Goal: Download file/media

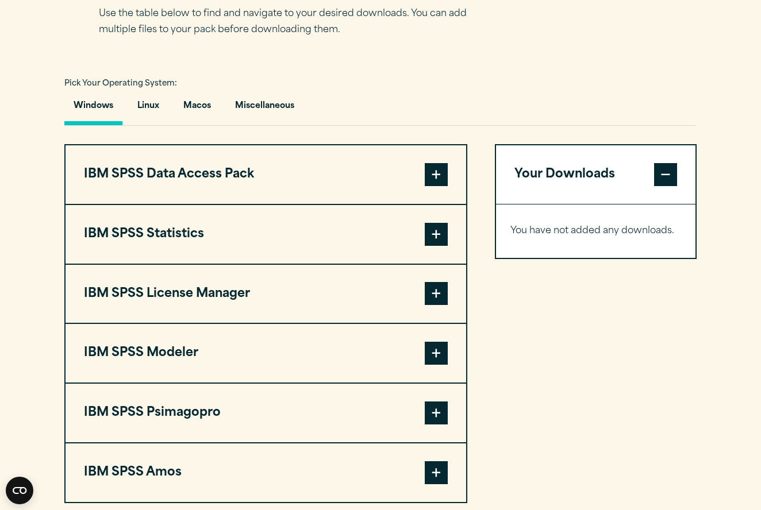
scroll to position [798, 0]
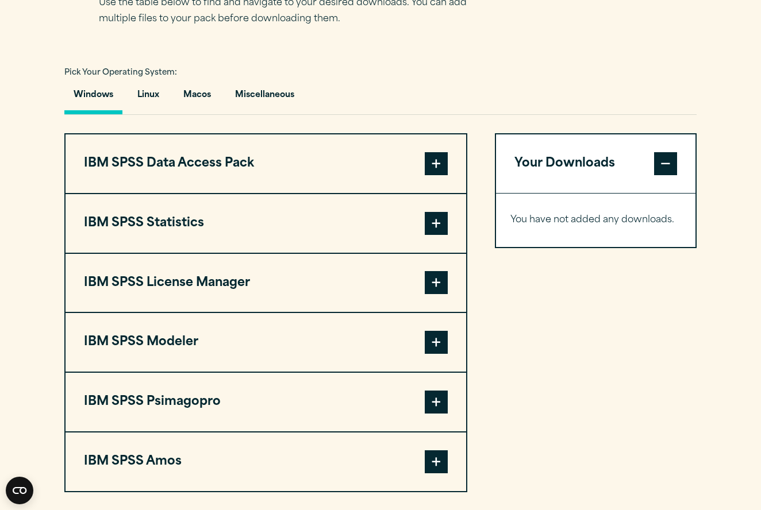
click at [433, 235] on span at bounding box center [436, 223] width 23 height 23
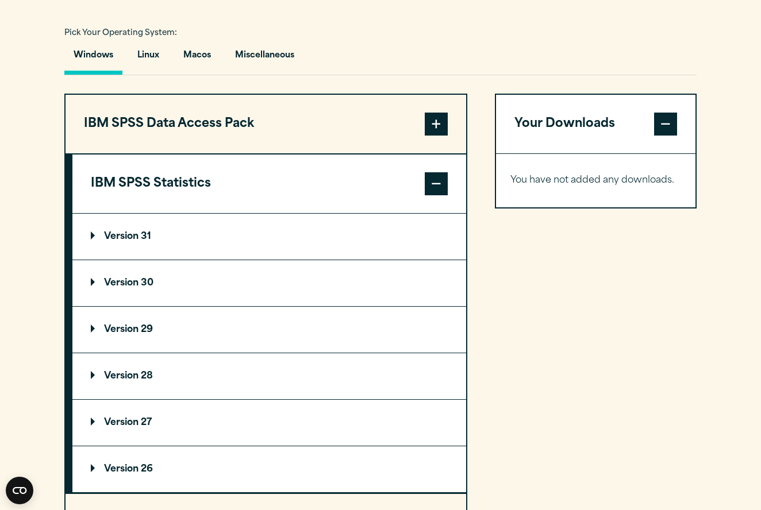
scroll to position [837, 0]
drag, startPoint x: 91, startPoint y: 329, endPoint x: 188, endPoint y: 314, distance: 97.6
click at [91, 329] on p "Version 29" at bounding box center [122, 329] width 62 height 9
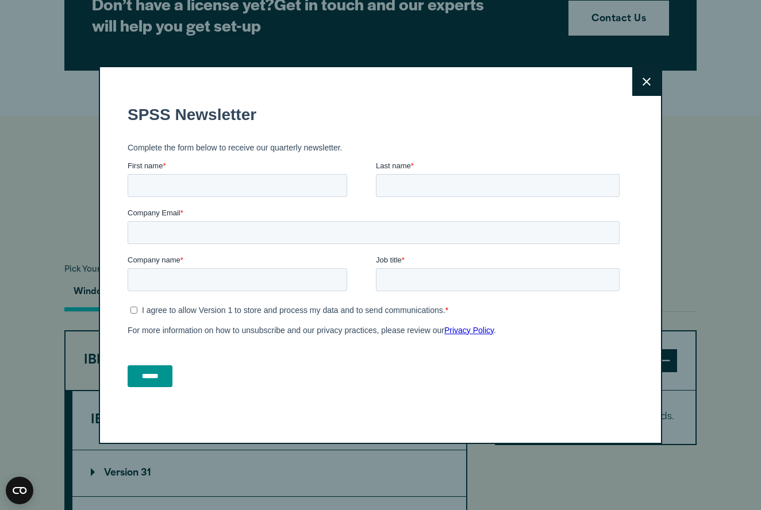
scroll to position [653, 0]
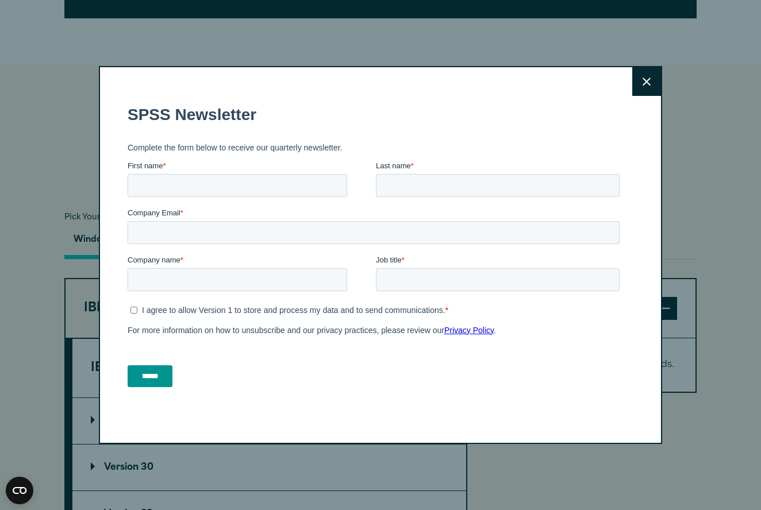
click at [653, 78] on button "Close" at bounding box center [646, 81] width 29 height 29
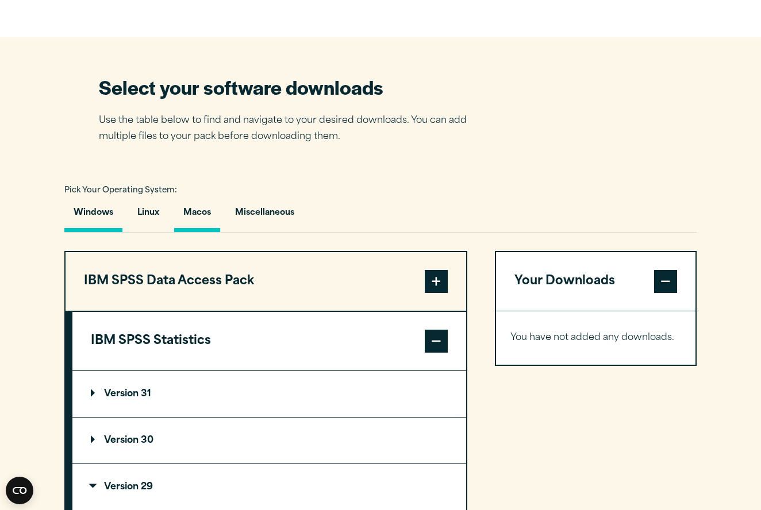
click at [197, 217] on button "Macos" at bounding box center [197, 215] width 46 height 33
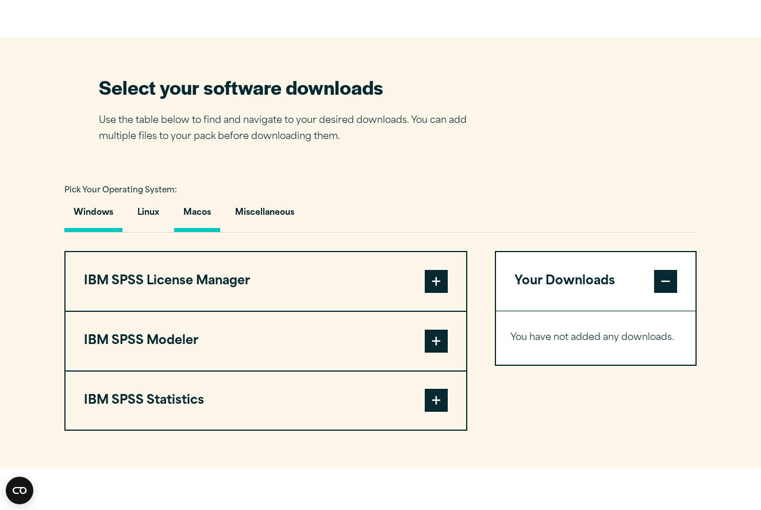
click at [101, 219] on button "Windows" at bounding box center [93, 215] width 58 height 33
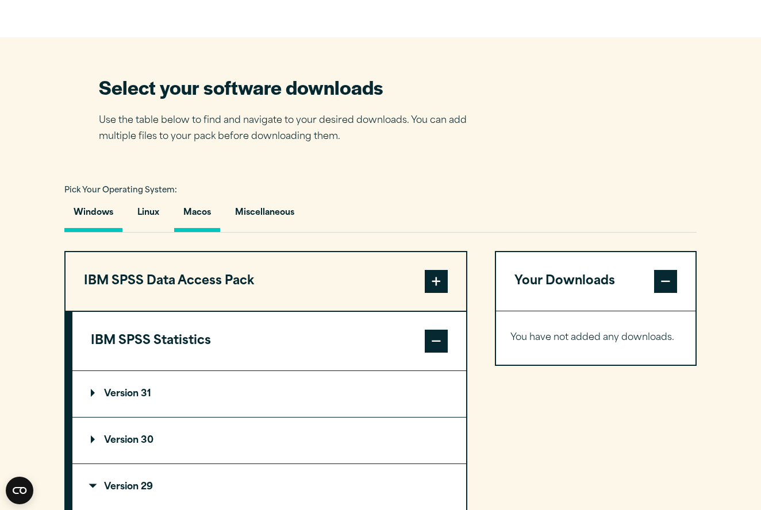
click at [212, 210] on button "Macos" at bounding box center [197, 215] width 46 height 33
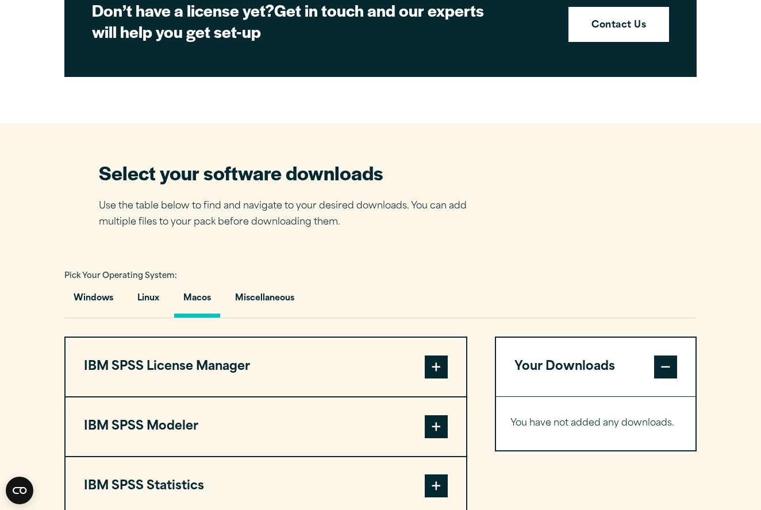
scroll to position [607, 0]
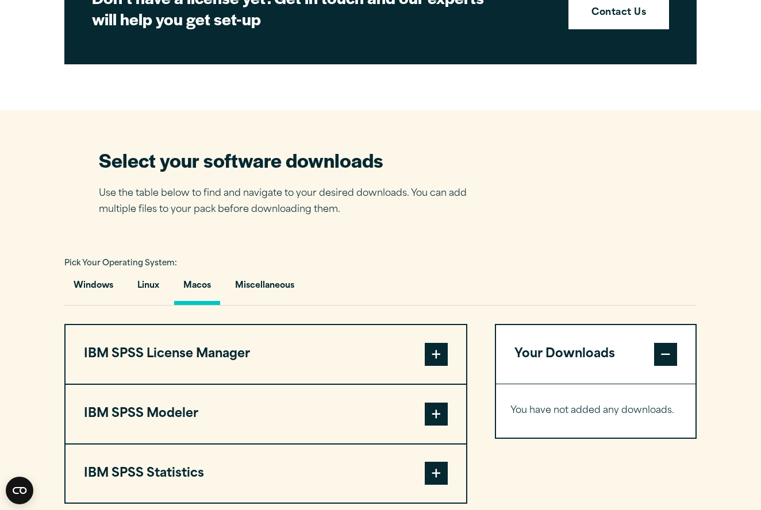
drag, startPoint x: 256, startPoint y: 286, endPoint x: 345, endPoint y: 268, distance: 90.3
click at [255, 286] on button "Miscellaneous" at bounding box center [265, 288] width 78 height 33
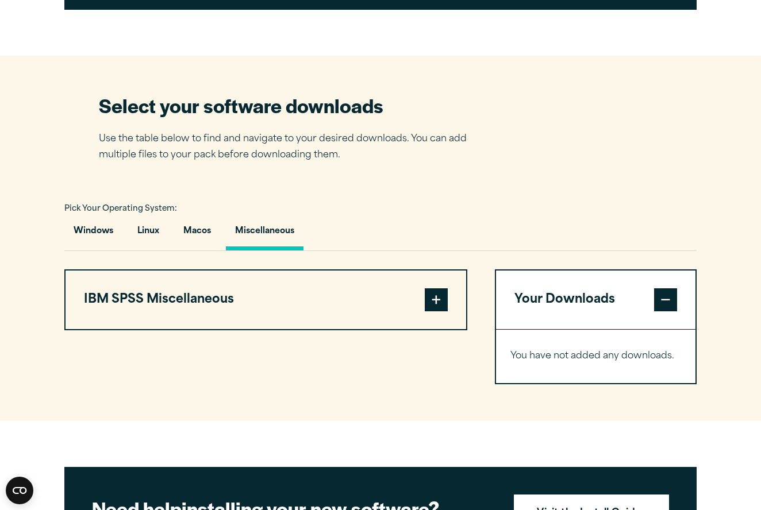
scroll to position [666, 0]
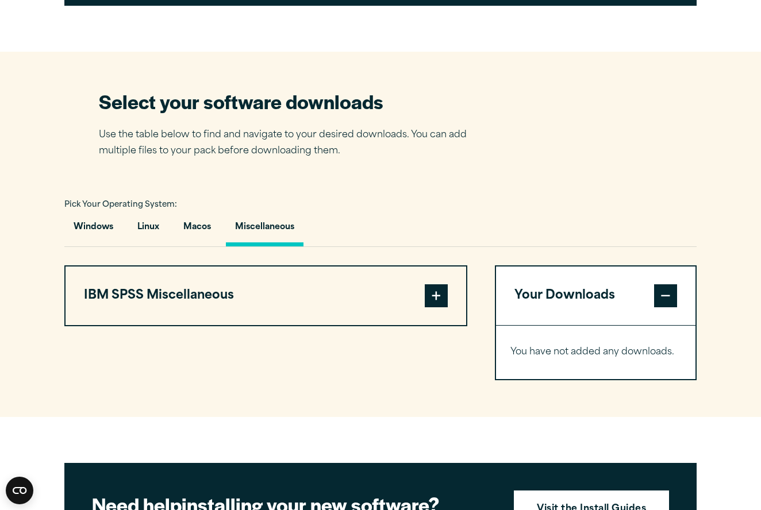
click at [442, 299] on span at bounding box center [436, 296] width 23 height 23
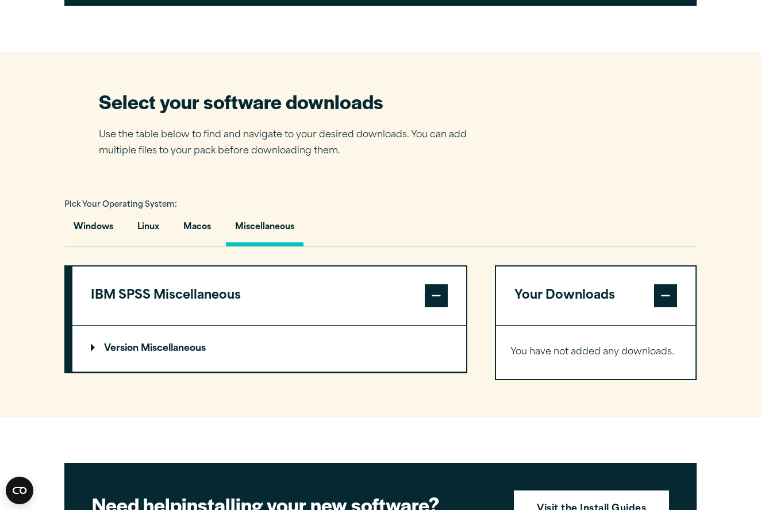
scroll to position [666, 0]
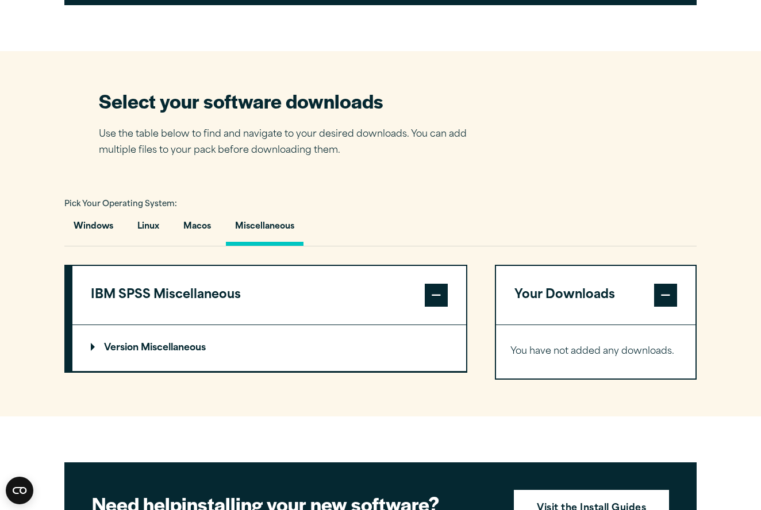
click at [95, 348] on p "Version Miscellaneous" at bounding box center [148, 348] width 115 height 9
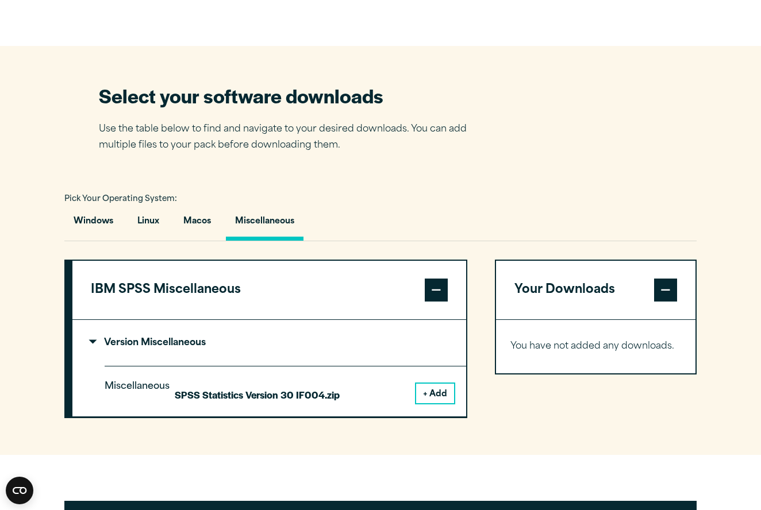
scroll to position [679, 0]
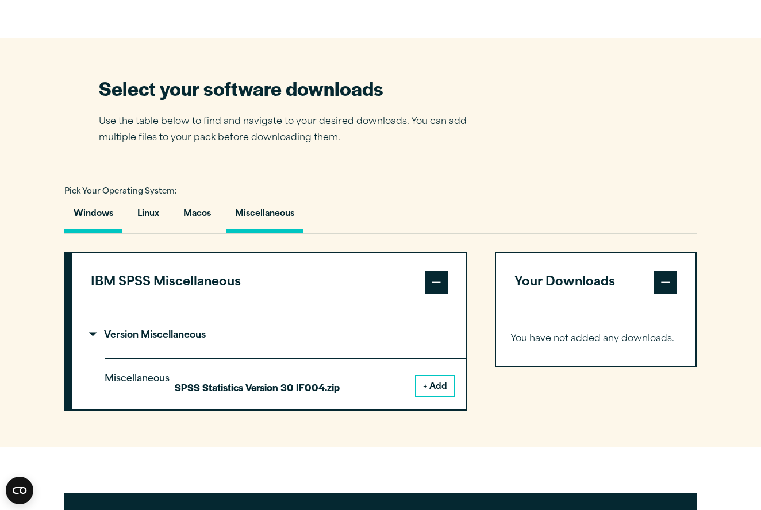
click at [94, 222] on button "Windows" at bounding box center [93, 217] width 58 height 33
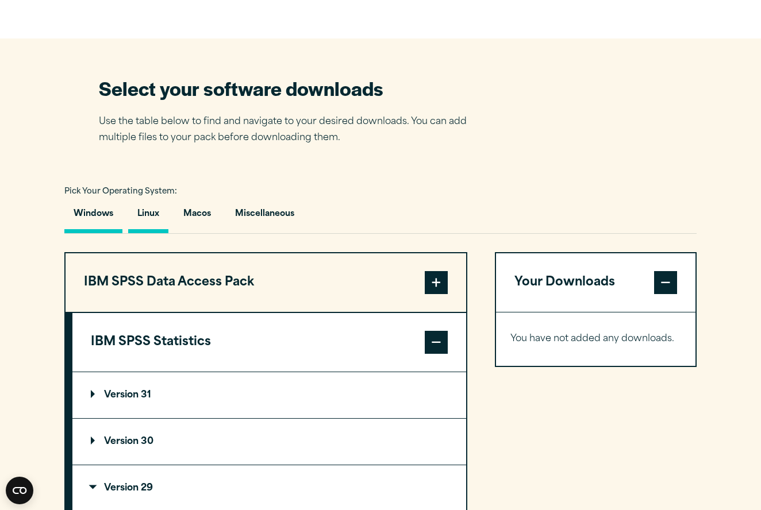
click at [153, 217] on button "Linux" at bounding box center [148, 217] width 40 height 33
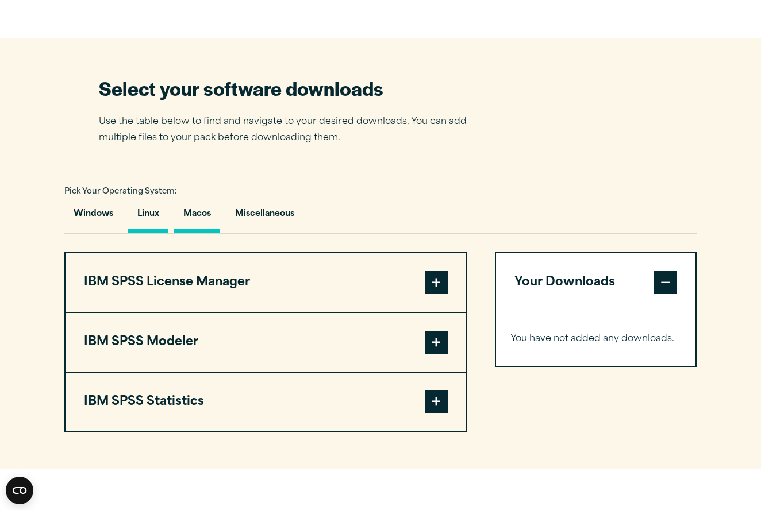
click at [189, 211] on button "Macos" at bounding box center [197, 217] width 46 height 33
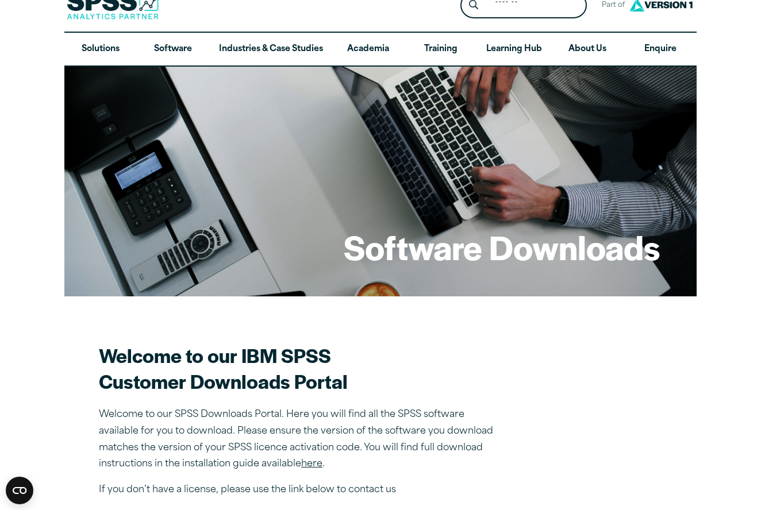
scroll to position [110, 0]
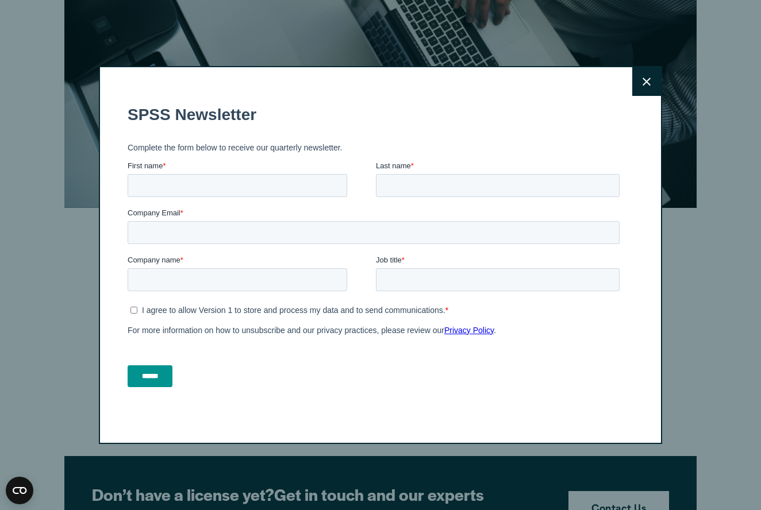
click at [654, 84] on button "Close" at bounding box center [646, 81] width 29 height 29
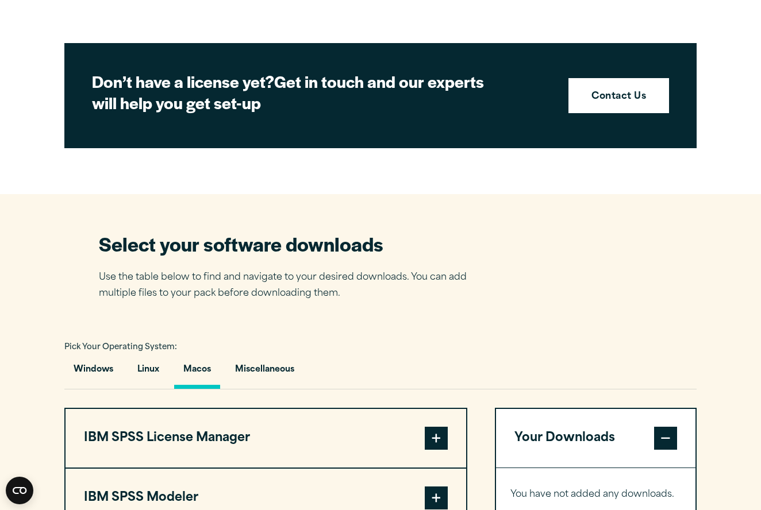
scroll to position [639, 0]
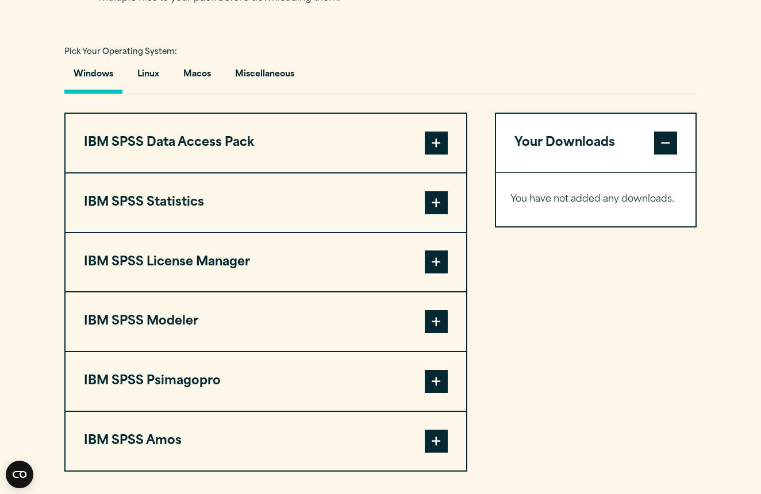
scroll to position [827, 0]
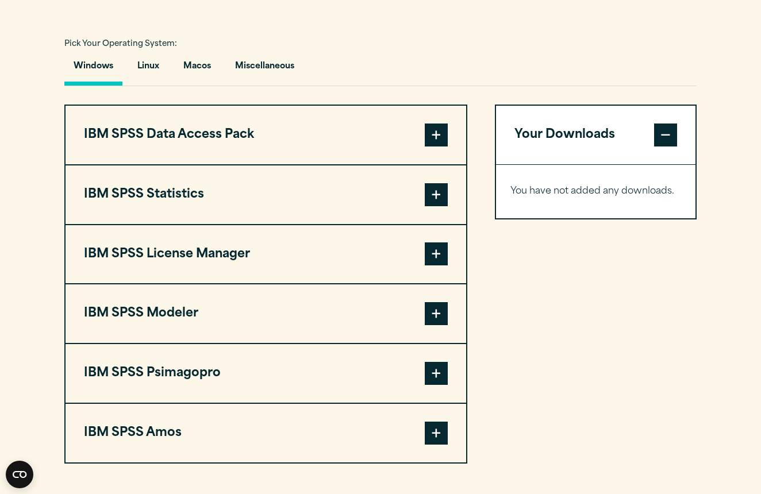
click at [445, 174] on button "IBM SPSS Statistics" at bounding box center [266, 195] width 401 height 59
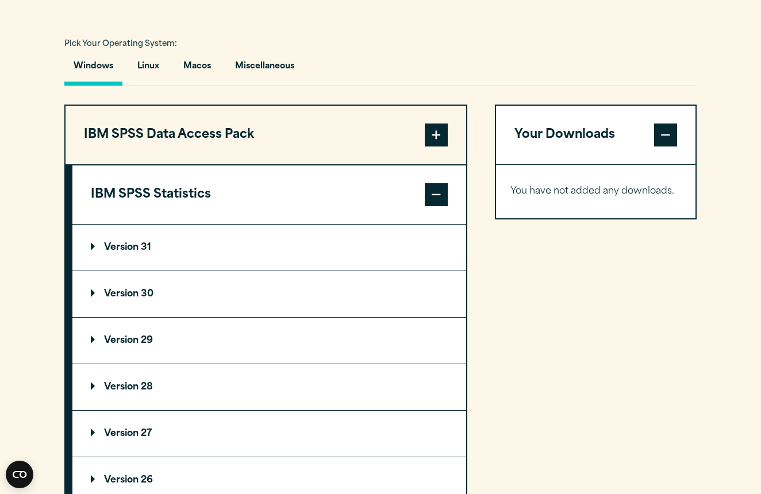
scroll to position [940, 0]
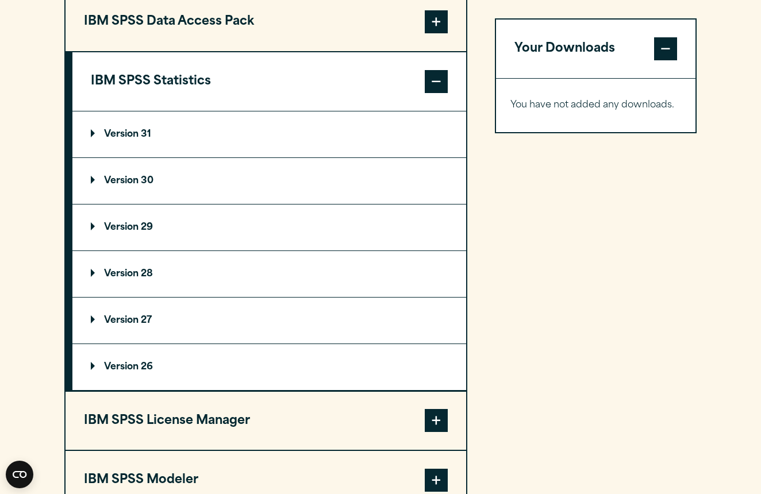
click at [95, 233] on summary "Version 29" at bounding box center [269, 228] width 394 height 46
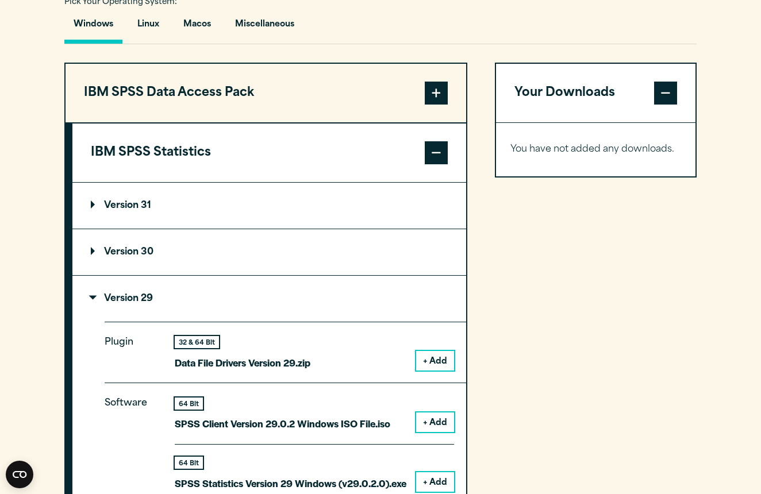
scroll to position [883, 0]
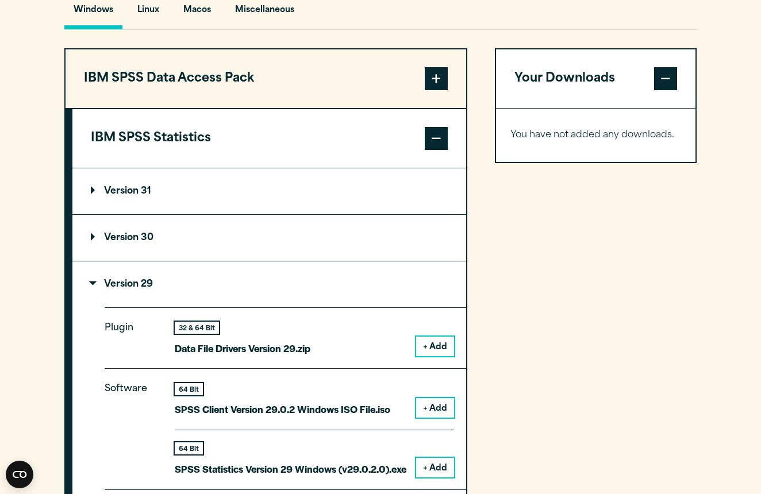
click at [435, 84] on span at bounding box center [436, 78] width 23 height 23
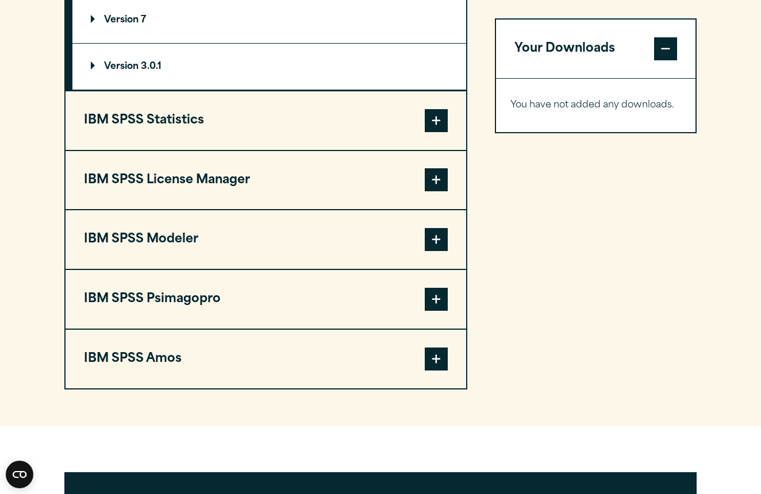
scroll to position [1023, 0]
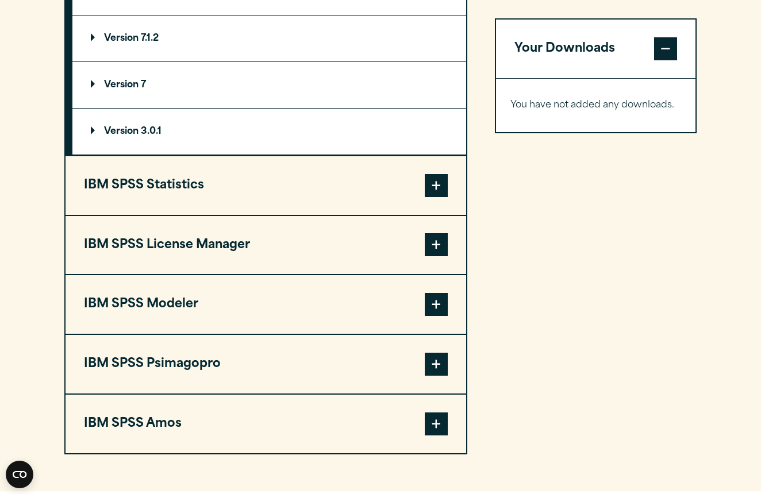
click at [95, 132] on p "Version 3.0.1" at bounding box center [126, 131] width 71 height 9
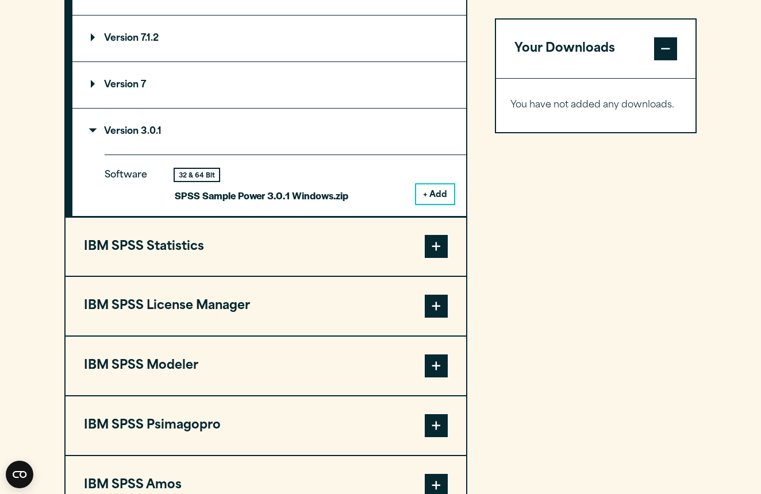
click at [93, 132] on p "Version 3.0.1" at bounding box center [126, 131] width 71 height 9
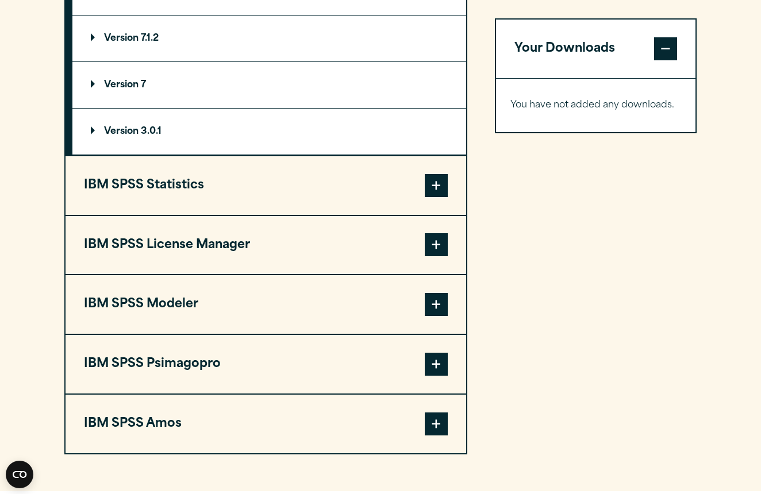
click at [439, 190] on span at bounding box center [436, 185] width 23 height 23
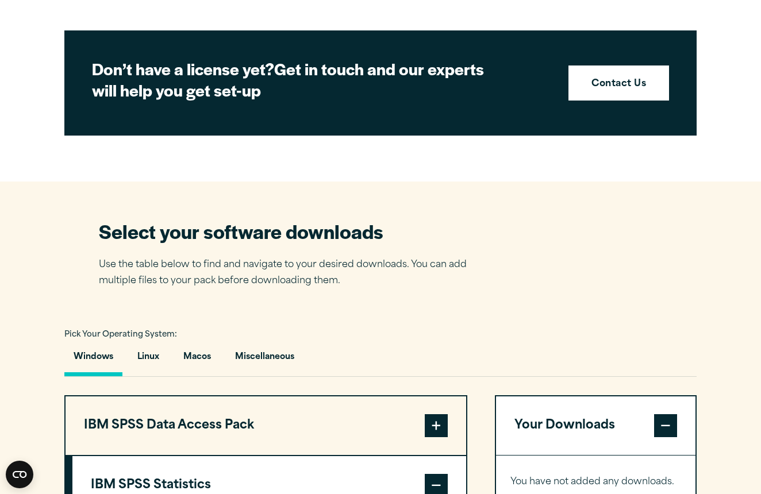
scroll to position [481, 0]
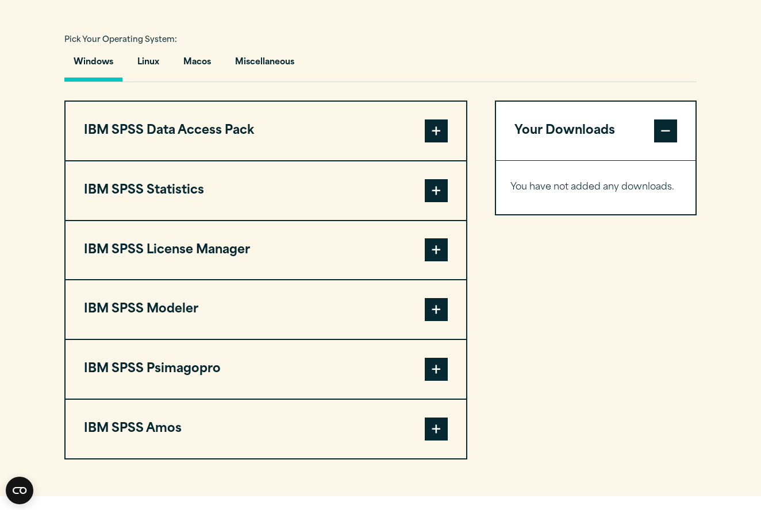
scroll to position [832, 0]
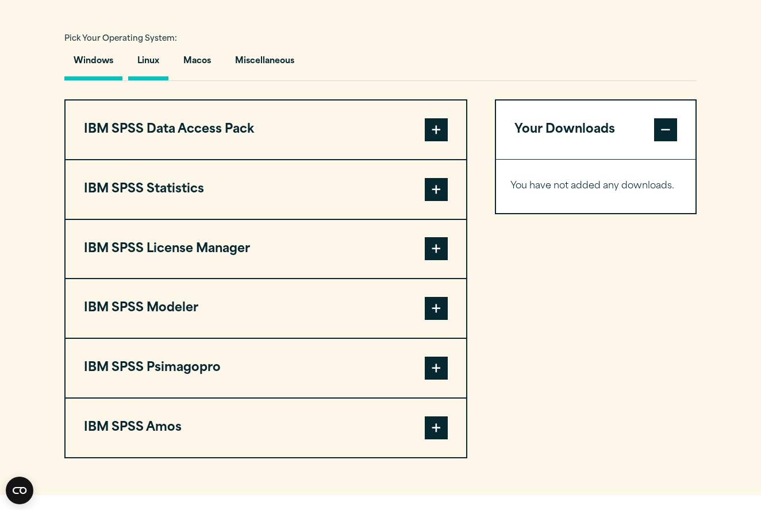
click at [152, 56] on button "Linux" at bounding box center [148, 64] width 40 height 33
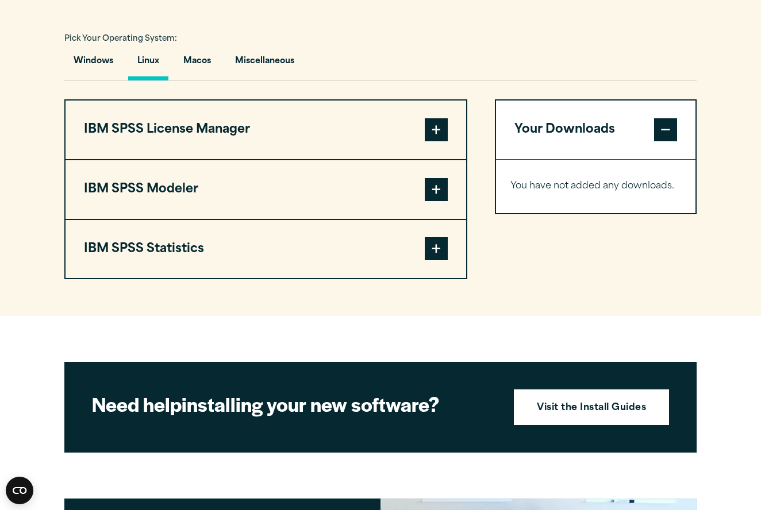
click at [436, 248] on span at bounding box center [436, 248] width 23 height 23
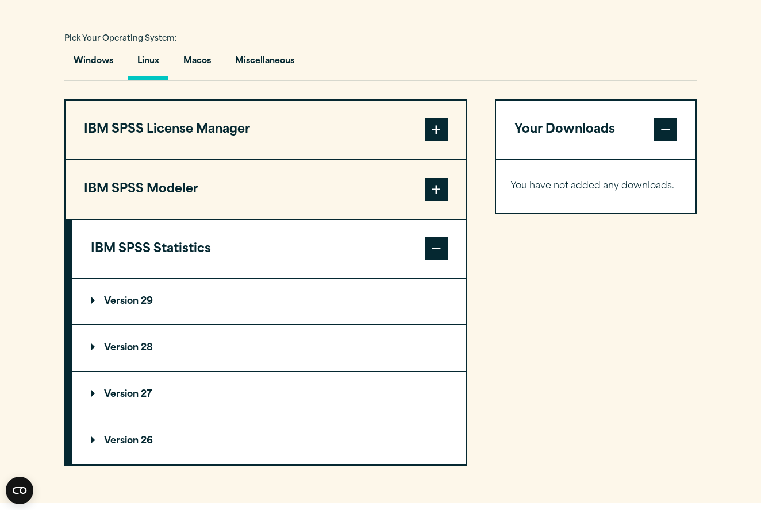
drag, startPoint x: 96, startPoint y: 303, endPoint x: 314, endPoint y: 252, distance: 223.8
click at [97, 303] on p "Version 29" at bounding box center [122, 301] width 62 height 9
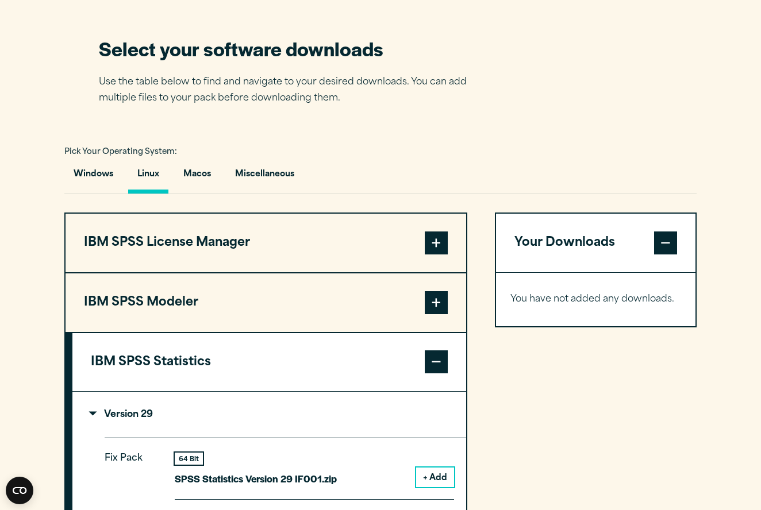
scroll to position [753, 0]
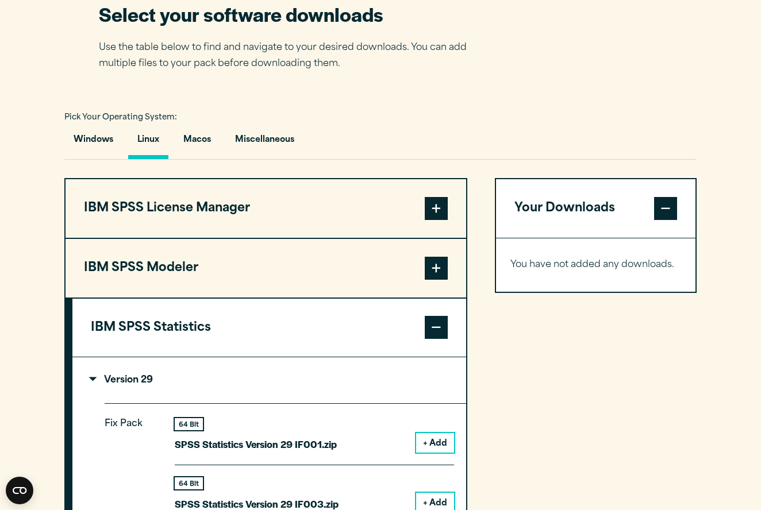
drag, startPoint x: 91, startPoint y: 378, endPoint x: 216, endPoint y: 290, distance: 152.6
click at [91, 377] on p "Version 29" at bounding box center [122, 380] width 62 height 9
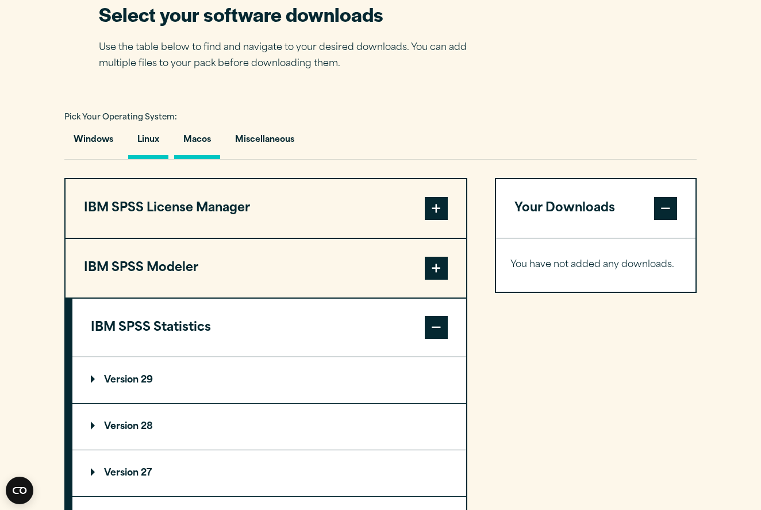
click at [201, 144] on button "Macos" at bounding box center [197, 142] width 46 height 33
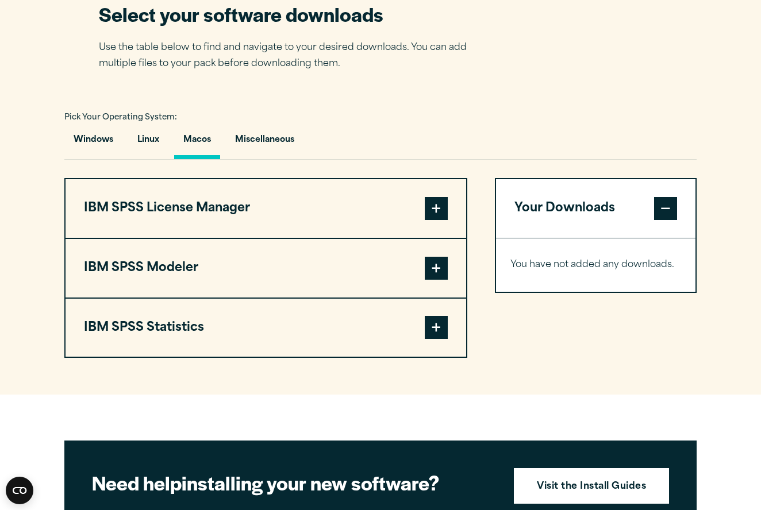
drag, startPoint x: 436, startPoint y: 332, endPoint x: 438, endPoint y: 298, distance: 33.4
click at [436, 332] on span at bounding box center [436, 327] width 23 height 23
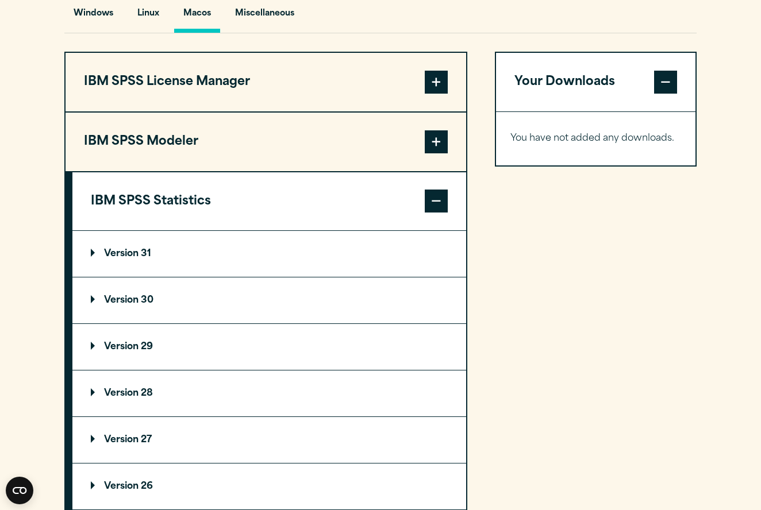
scroll to position [930, 0]
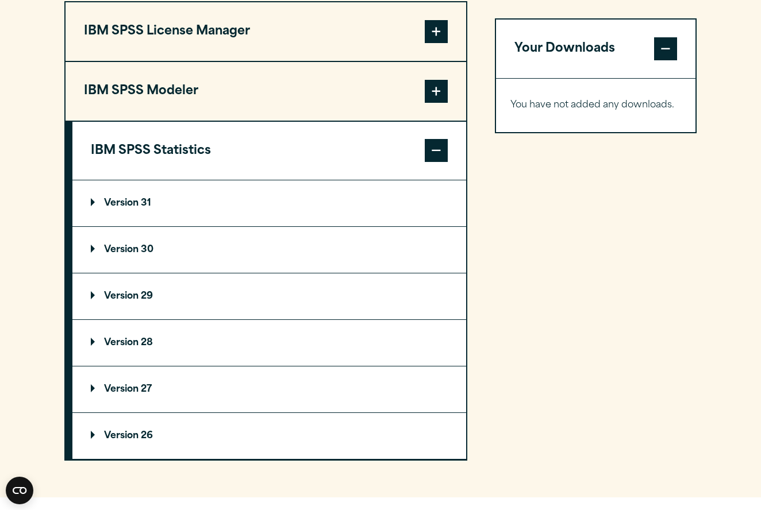
click at [88, 303] on summary "Version 29" at bounding box center [269, 297] width 394 height 46
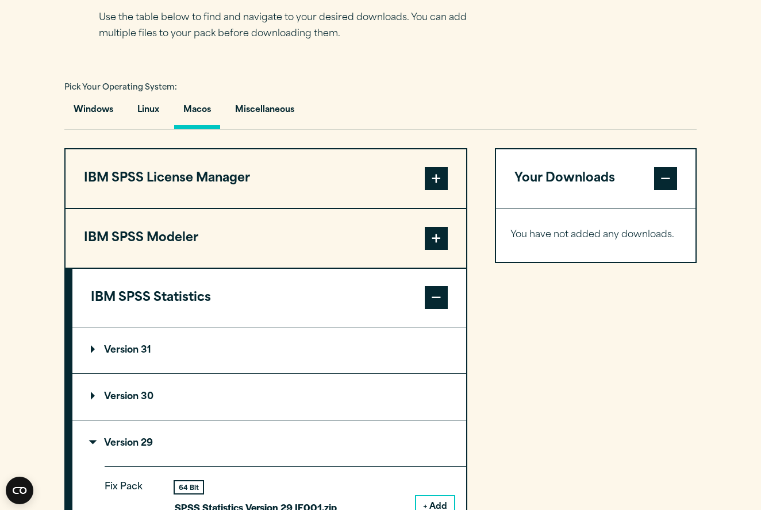
scroll to position [827, 0]
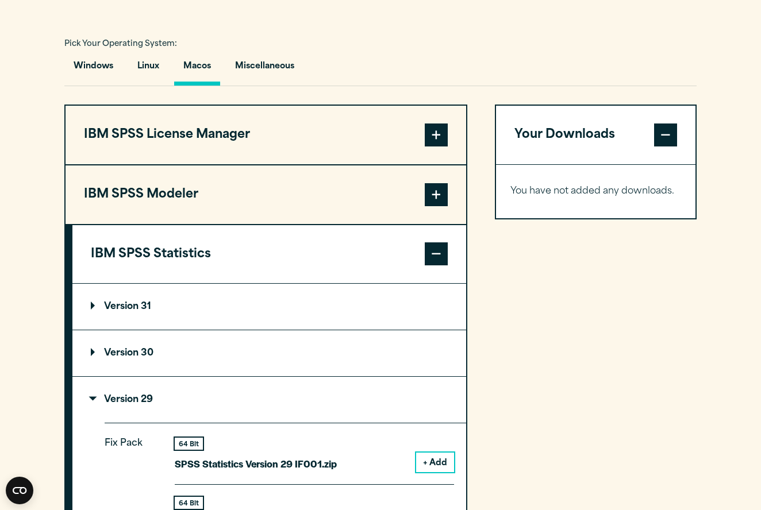
drag, startPoint x: 93, startPoint y: 398, endPoint x: 183, endPoint y: 306, distance: 128.4
click at [93, 398] on p "Version 29" at bounding box center [122, 399] width 62 height 9
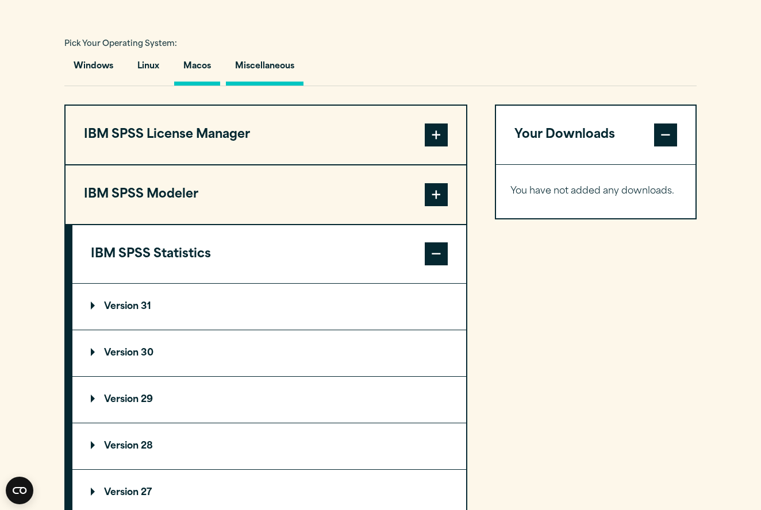
click at [270, 77] on button "Miscellaneous" at bounding box center [265, 69] width 78 height 33
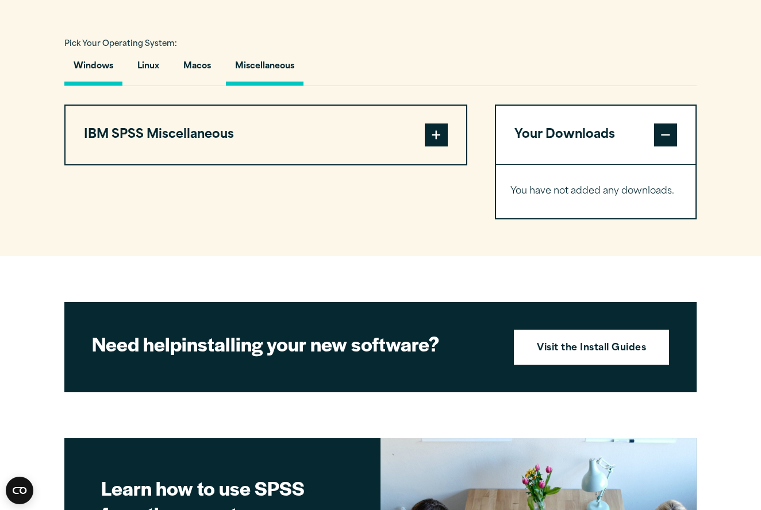
click at [106, 76] on button "Windows" at bounding box center [93, 69] width 58 height 33
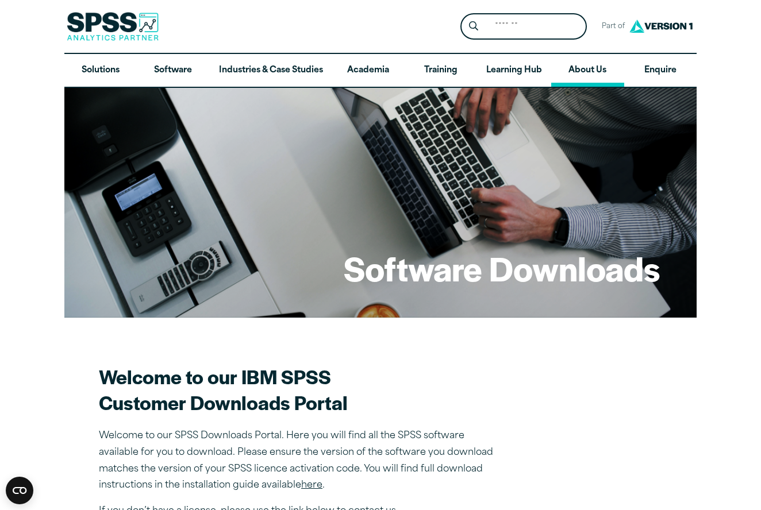
scroll to position [0, 0]
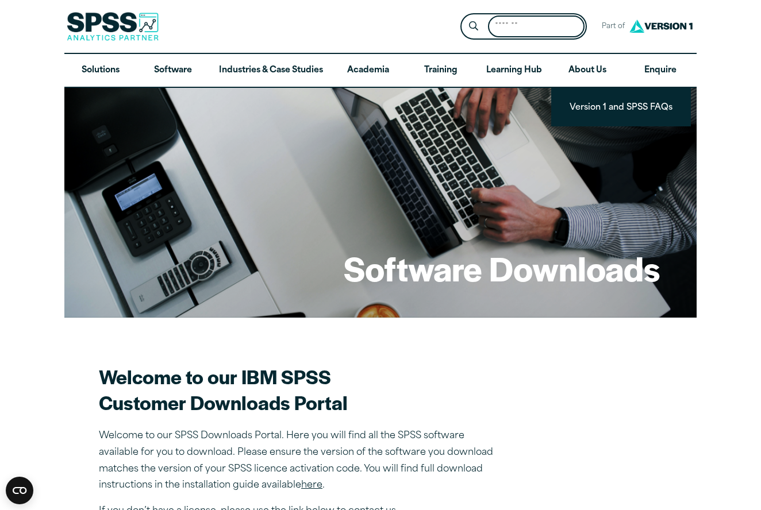
click at [567, 19] on input "Search for:" at bounding box center [536, 27] width 97 height 22
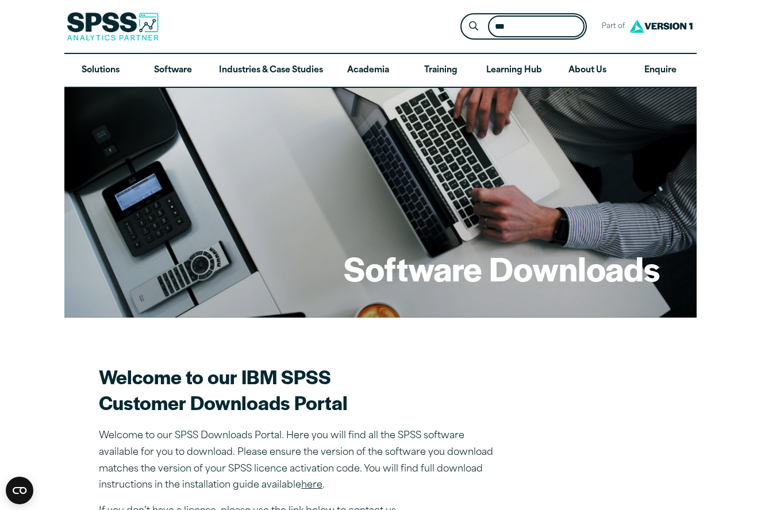
type input "***"
click at [474, 26] on button "Submit Site Search" at bounding box center [473, 26] width 21 height 21
